Goal: Ask a question: Seek information or help from site administrators or community

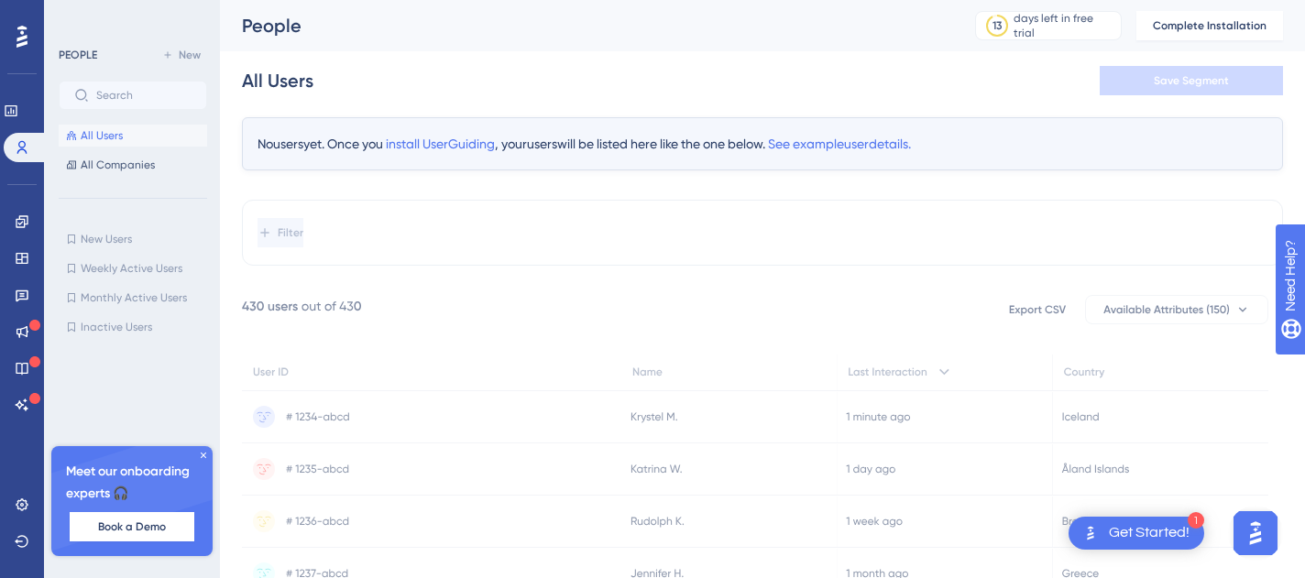
click at [204, 455] on icon at bounding box center [203, 455] width 5 height 5
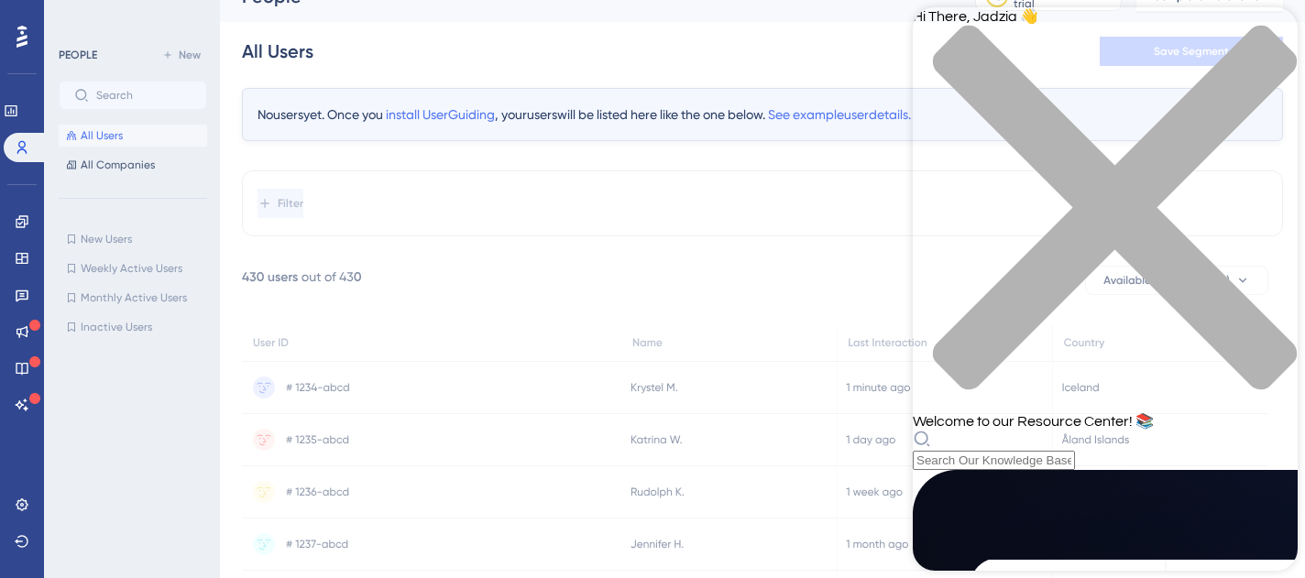
scroll to position [38, 0]
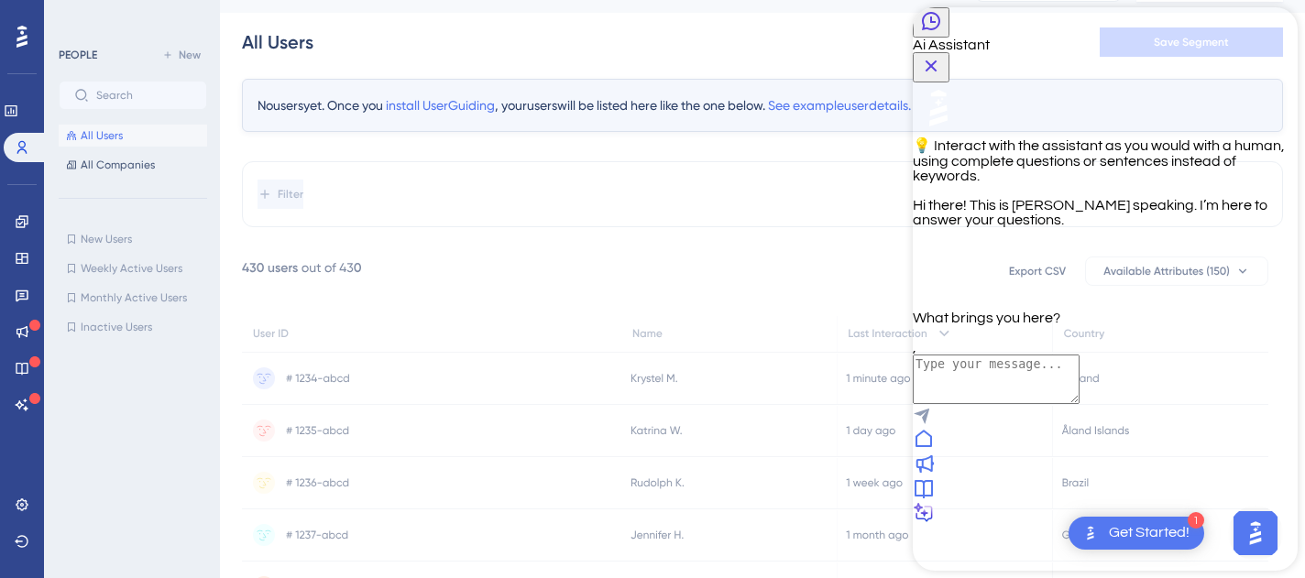
click at [938, 32] on icon "Back Button" at bounding box center [931, 21] width 22 height 22
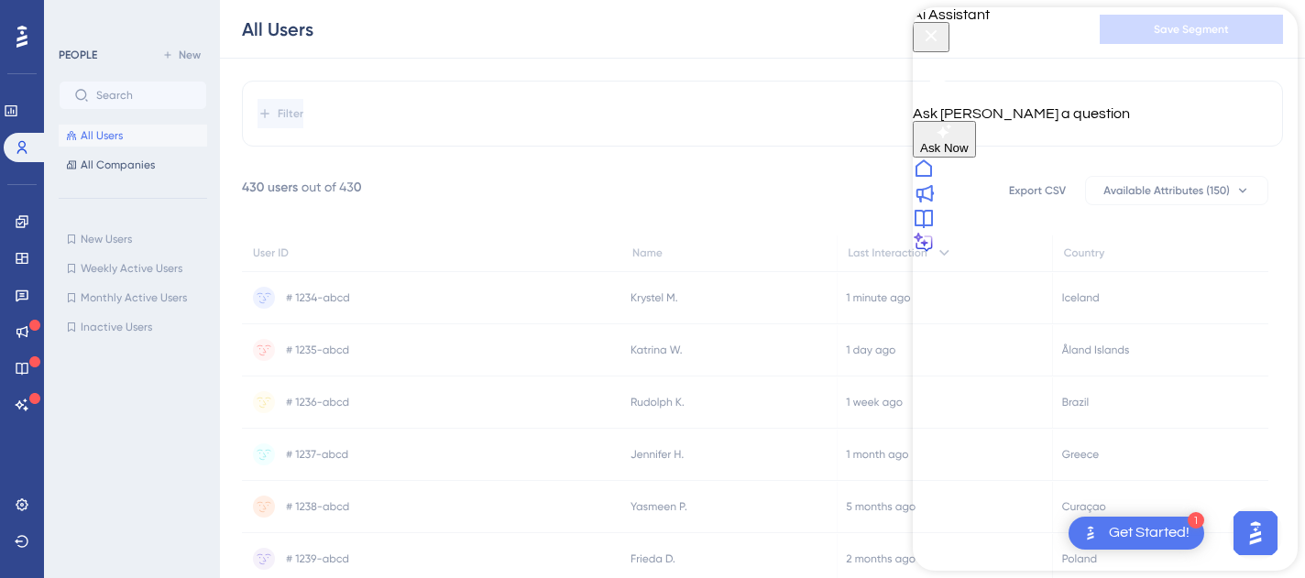
scroll to position [203, 0]
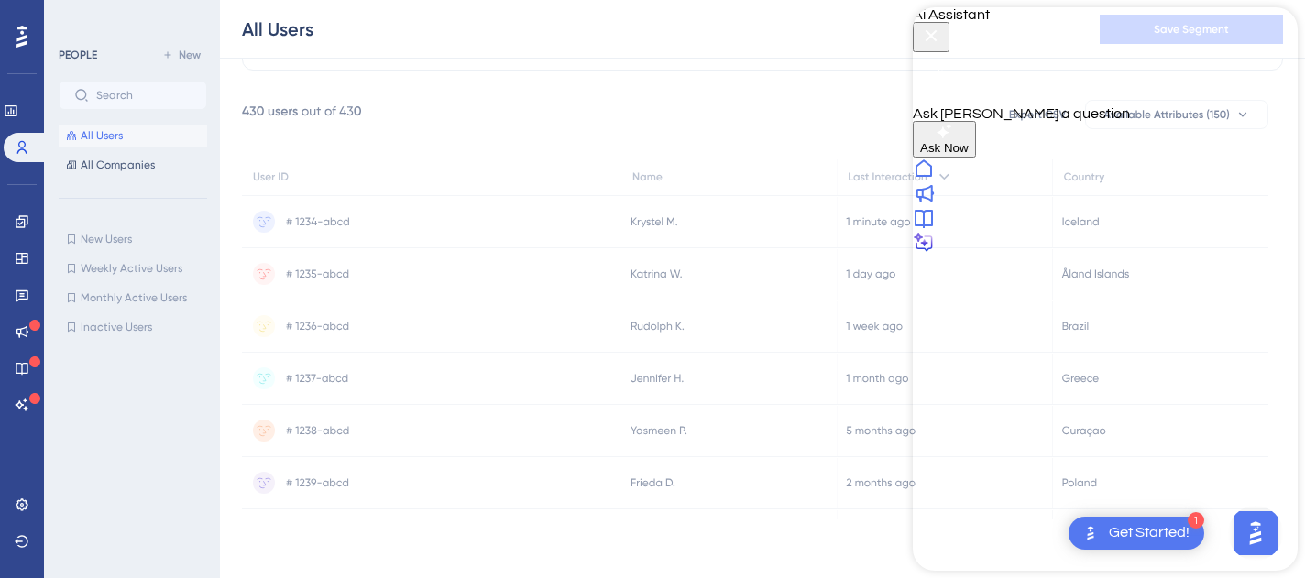
click at [935, 229] on icon at bounding box center [924, 218] width 22 height 22
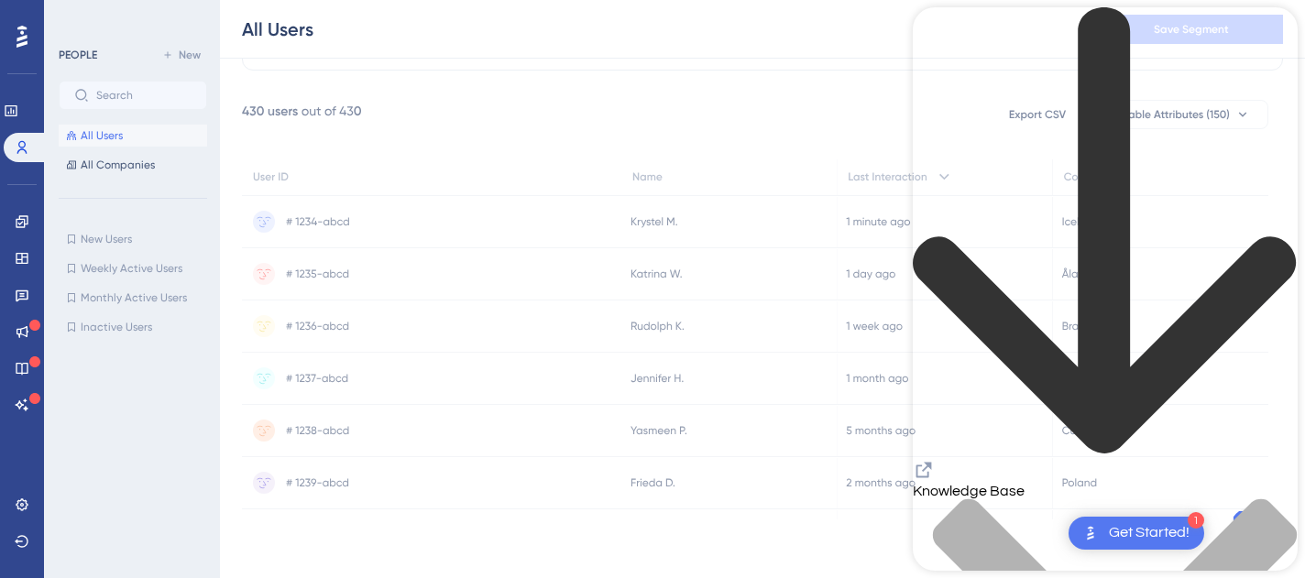
scroll to position [0, 0]
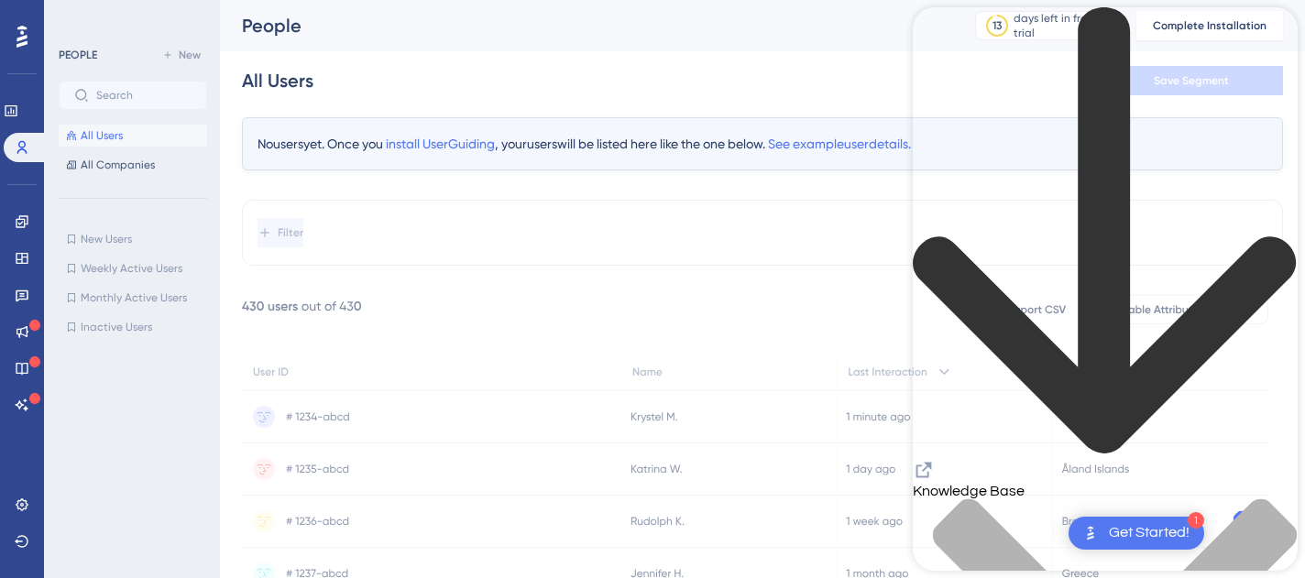
click at [940, 41] on icon "back to header" at bounding box center [1104, 230] width 383 height 446
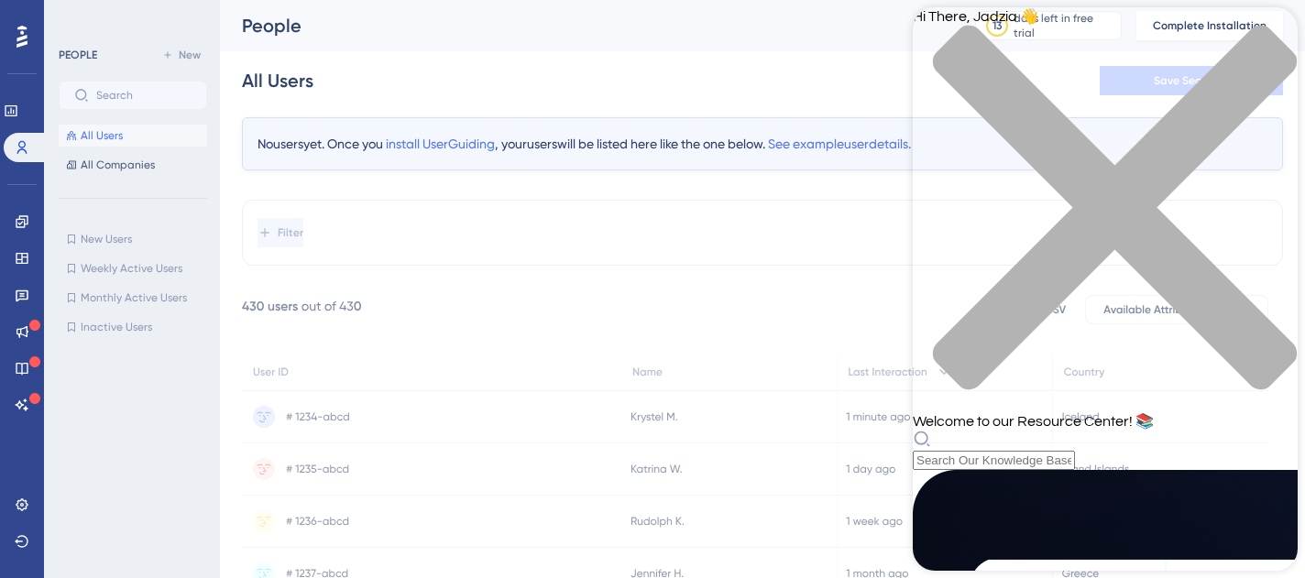
scroll to position [170, 0]
click at [1267, 41] on icon "close resource center" at bounding box center [1105, 217] width 385 height 385
